Goal: Information Seeking & Learning: Learn about a topic

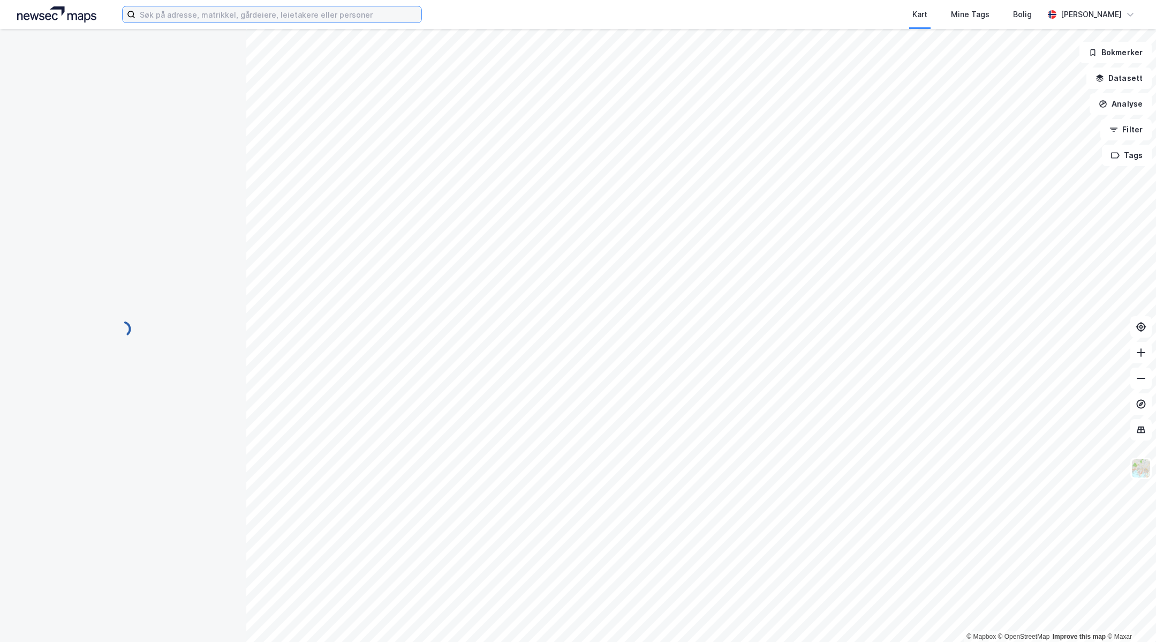
click at [356, 17] on input at bounding box center [279, 14] width 286 height 16
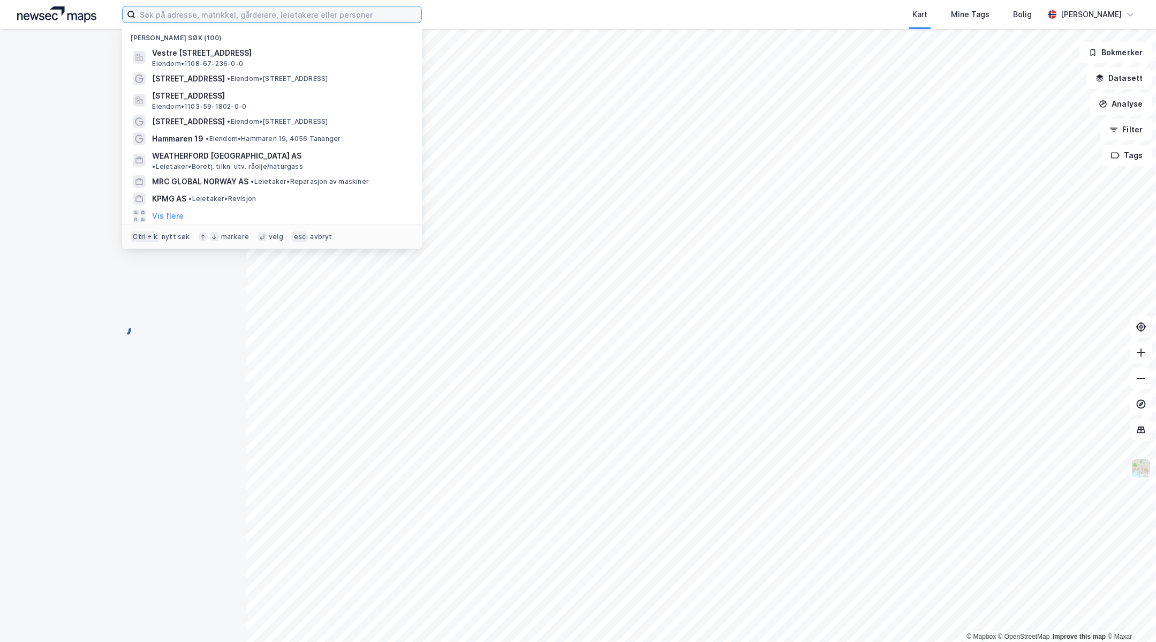
paste input "Kanalsletta 8"
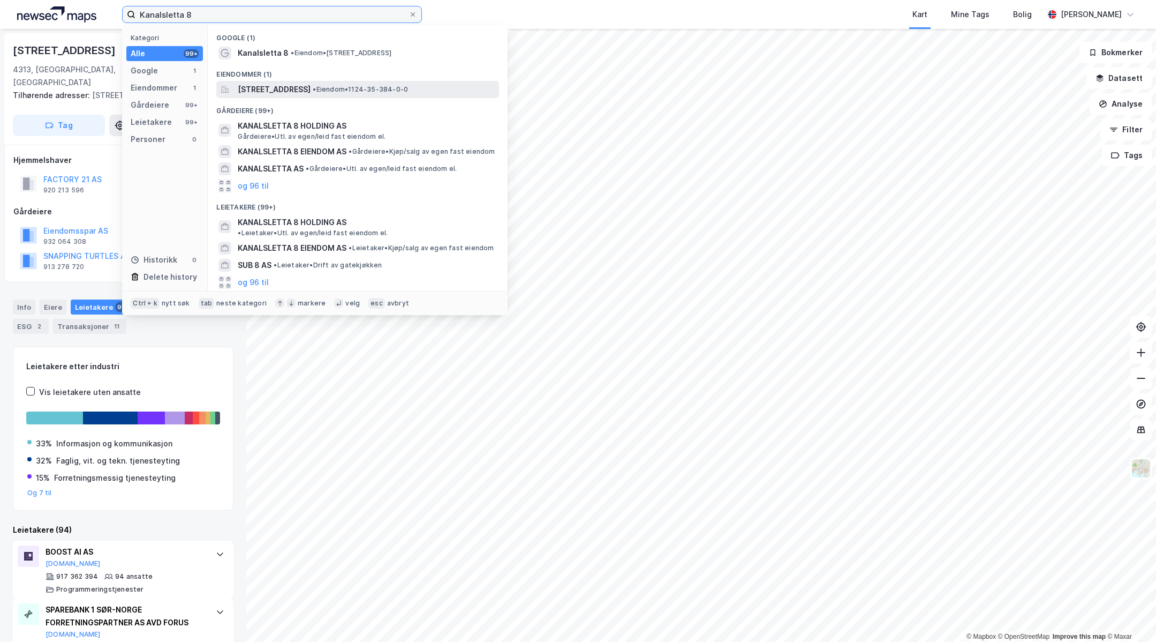
type input "Kanalsletta 8"
click at [311, 93] on span "[STREET_ADDRESS]" at bounding box center [274, 89] width 73 height 13
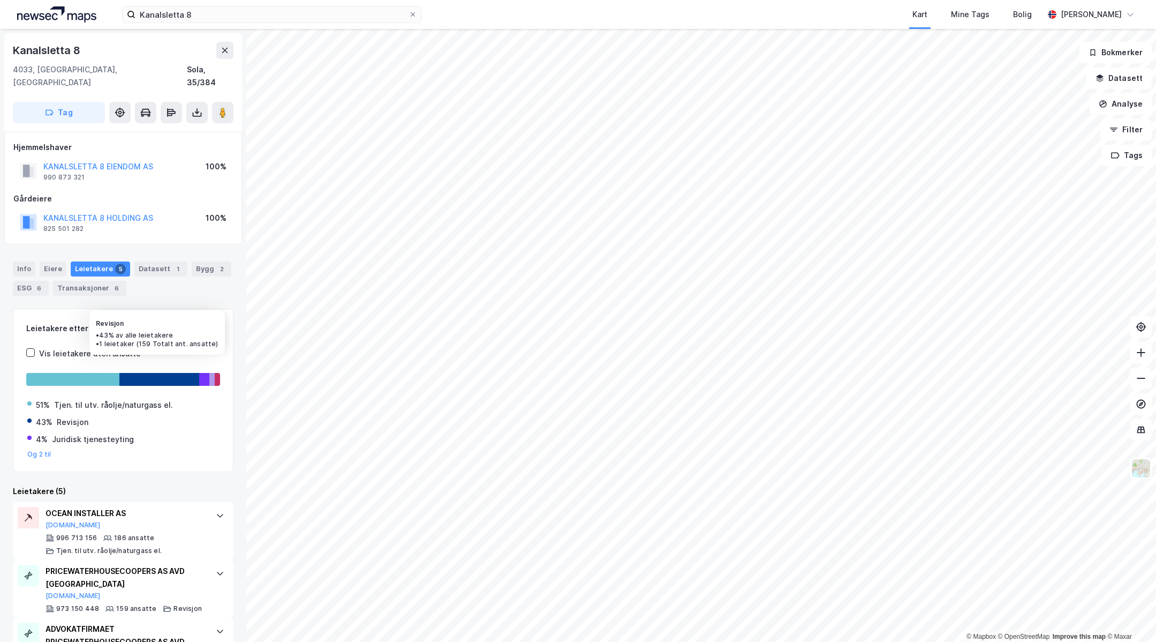
scroll to position [175, 0]
